Goal: Entertainment & Leisure: Consume media (video, audio)

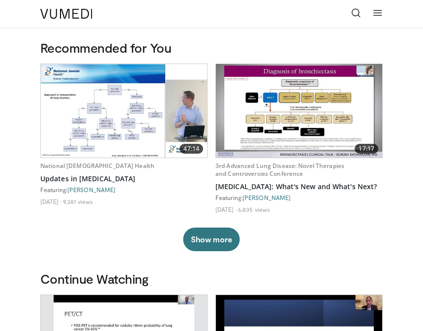
click at [125, 181] on link "Updates in [MEDICAL_DATA]" at bounding box center [123, 179] width 167 height 10
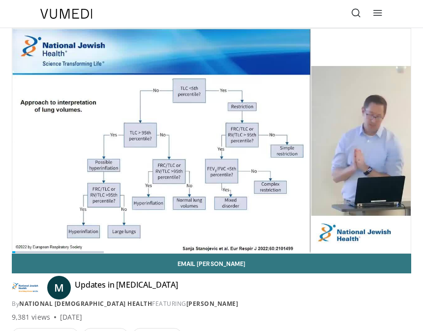
click at [38, 43] on div "10 seconds Tap to unmute" at bounding box center [211, 141] width 399 height 224
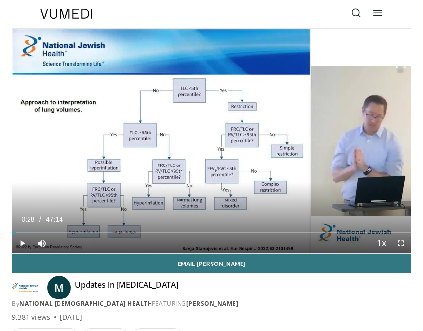
click at [25, 243] on span "Video Player" at bounding box center [22, 243] width 20 height 20
